Goal: Task Accomplishment & Management: Complete application form

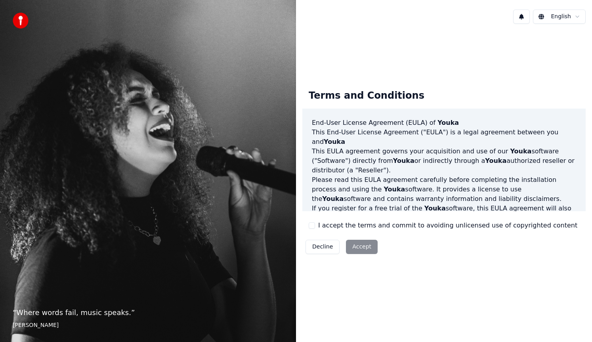
click at [360, 249] on div "Decline Accept" at bounding box center [342, 247] width 79 height 21
click at [311, 224] on button "I accept the terms and commit to avoiding unlicensed use of copyrighted content" at bounding box center [312, 225] width 6 height 6
click at [359, 246] on button "Accept" at bounding box center [362, 247] width 32 height 14
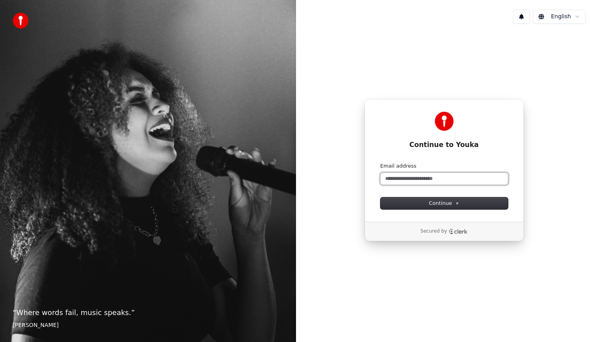
click at [442, 176] on input "Email address" at bounding box center [445, 179] width 128 height 12
